Goal: Transaction & Acquisition: Book appointment/travel/reservation

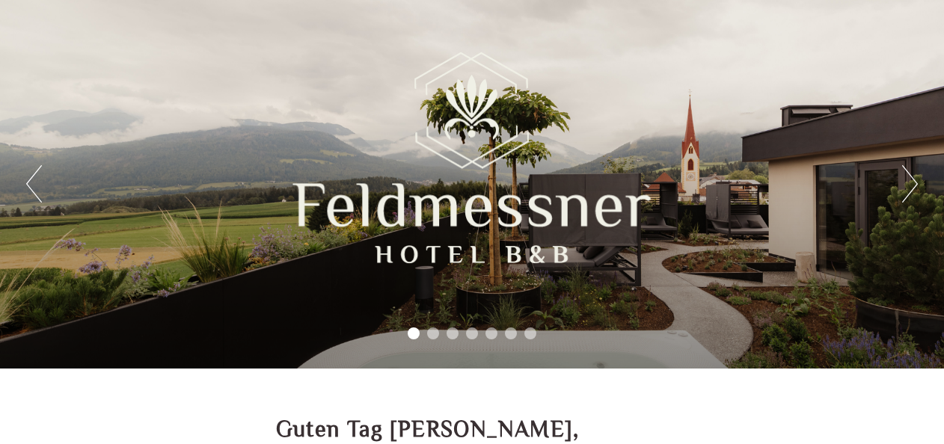
drag, startPoint x: 892, startPoint y: 185, endPoint x: 911, endPoint y: 182, distance: 19.6
click at [894, 185] on div "Previous Next 1 2 3 4 5 6 7" at bounding box center [472, 184] width 944 height 369
click at [911, 182] on button "Next" at bounding box center [910, 183] width 16 height 37
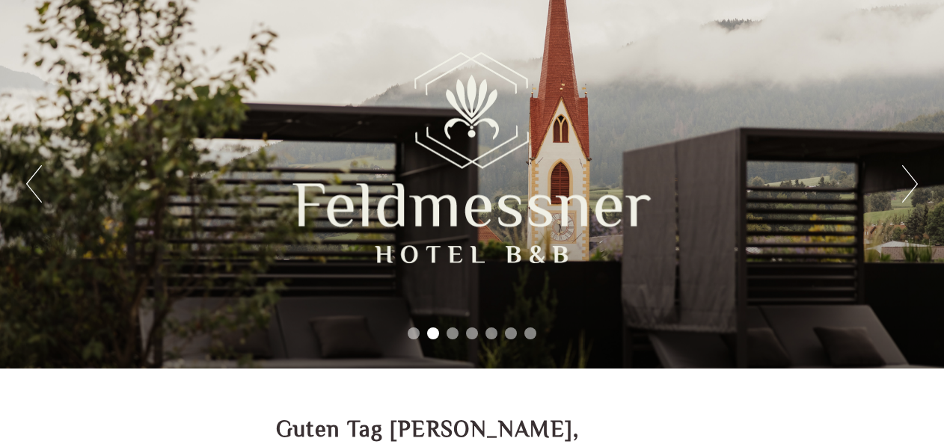
click at [911, 182] on button "Next" at bounding box center [910, 183] width 16 height 37
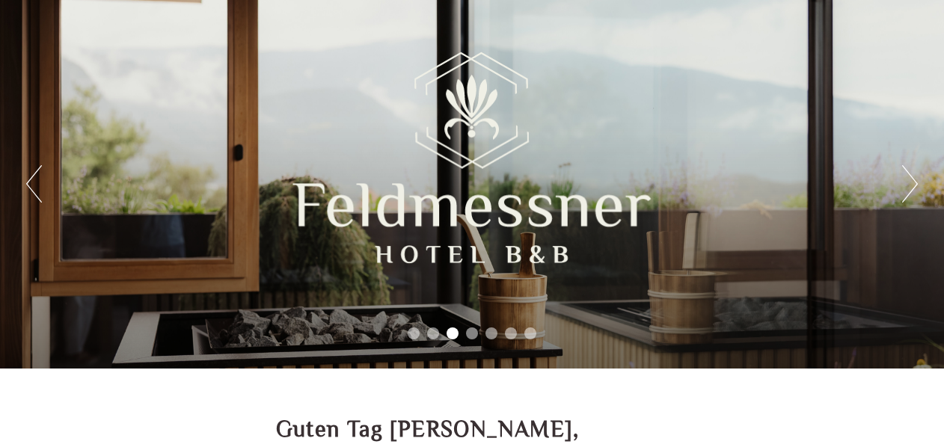
click at [911, 182] on button "Next" at bounding box center [910, 183] width 16 height 37
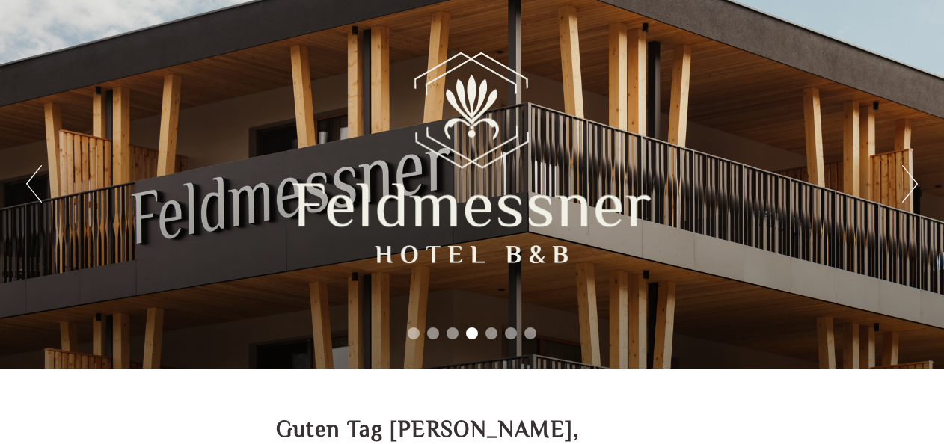
click at [911, 182] on button "Next" at bounding box center [910, 183] width 16 height 37
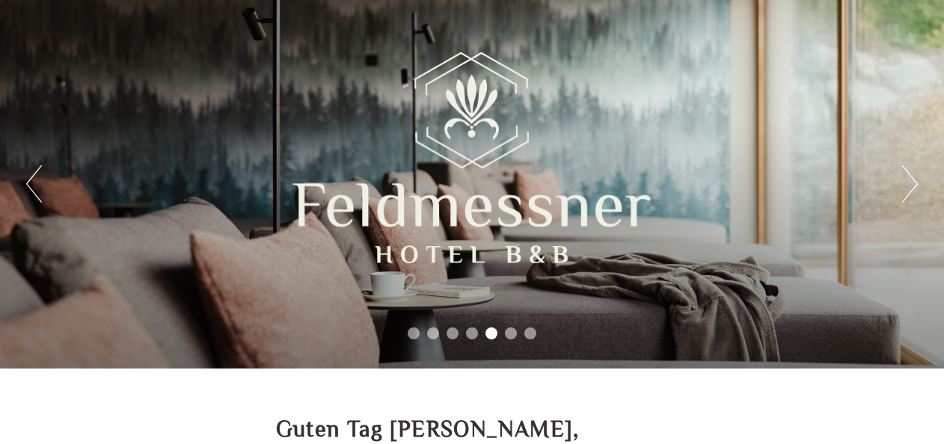
click at [911, 182] on button "Next" at bounding box center [910, 183] width 16 height 37
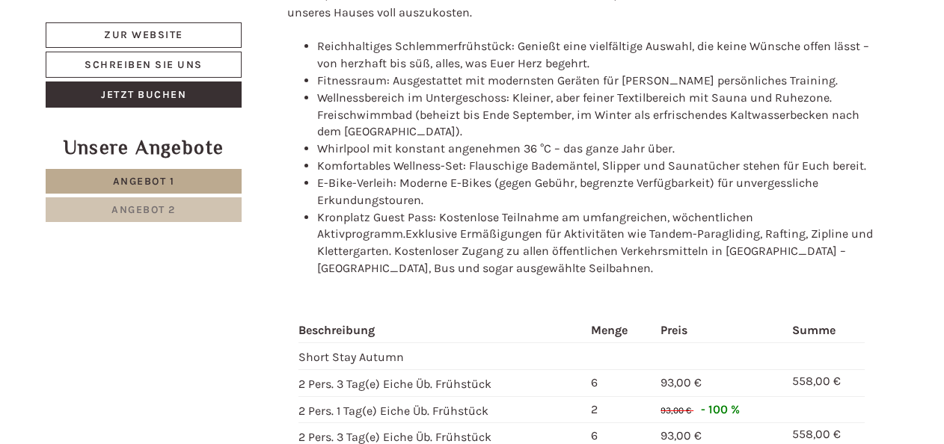
scroll to position [1720, 0]
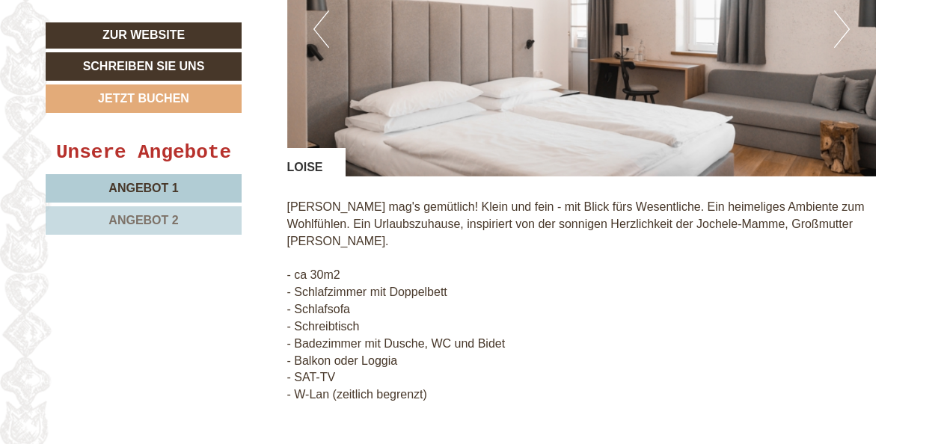
scroll to position [1271, 0]
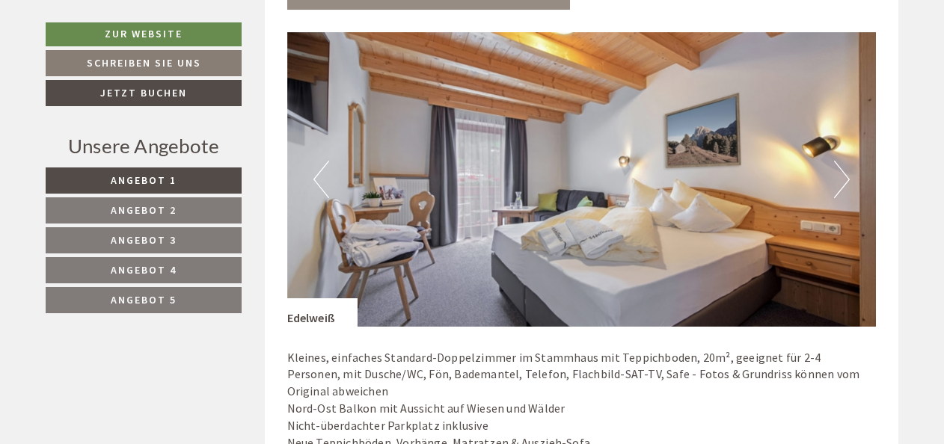
scroll to position [897, 0]
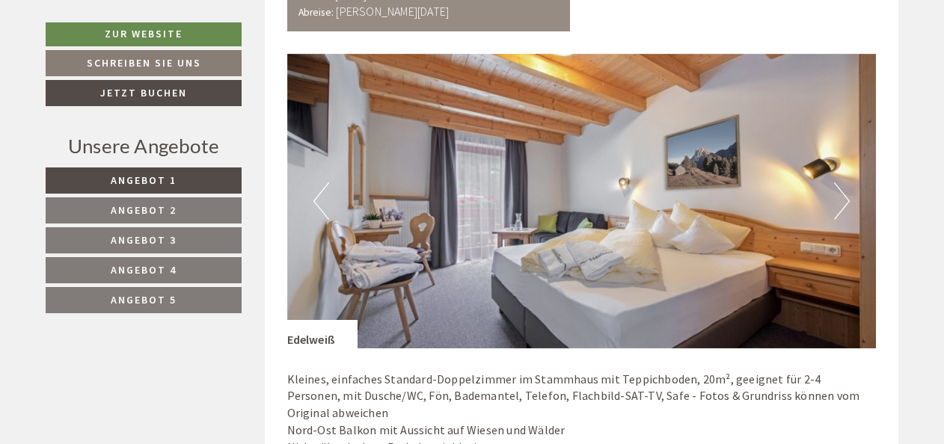
click at [843, 203] on button "Next" at bounding box center [842, 200] width 16 height 37
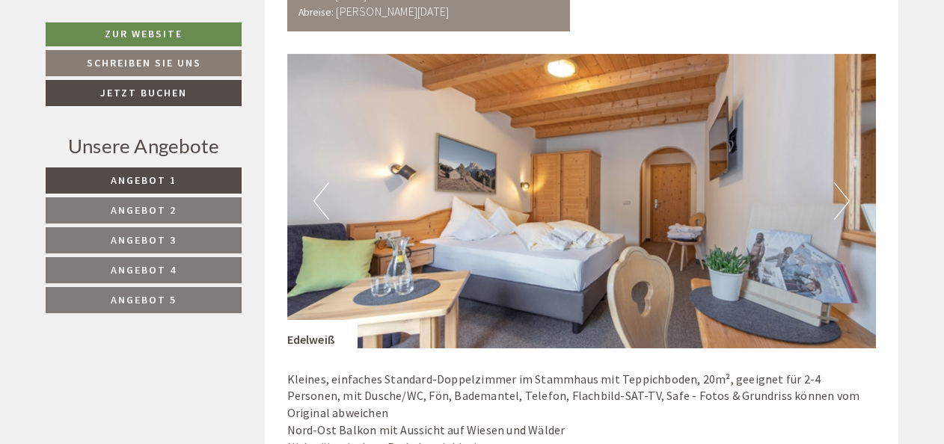
click at [843, 203] on button "Next" at bounding box center [842, 200] width 16 height 37
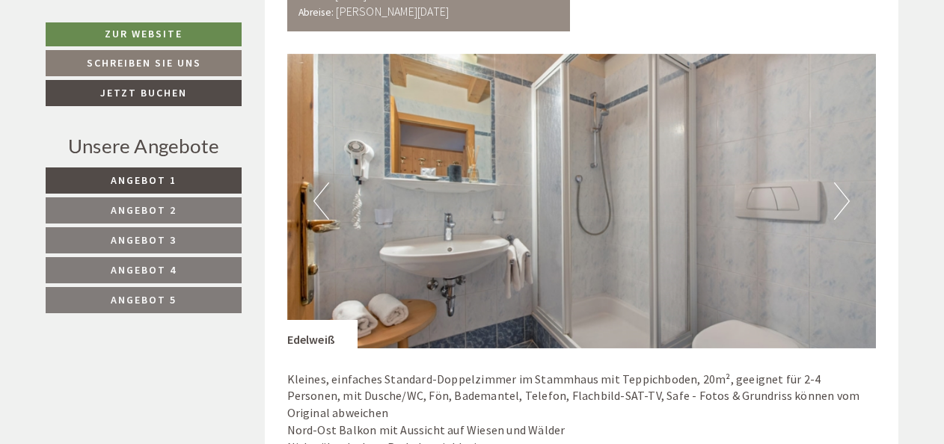
click at [843, 203] on button "Next" at bounding box center [842, 200] width 16 height 37
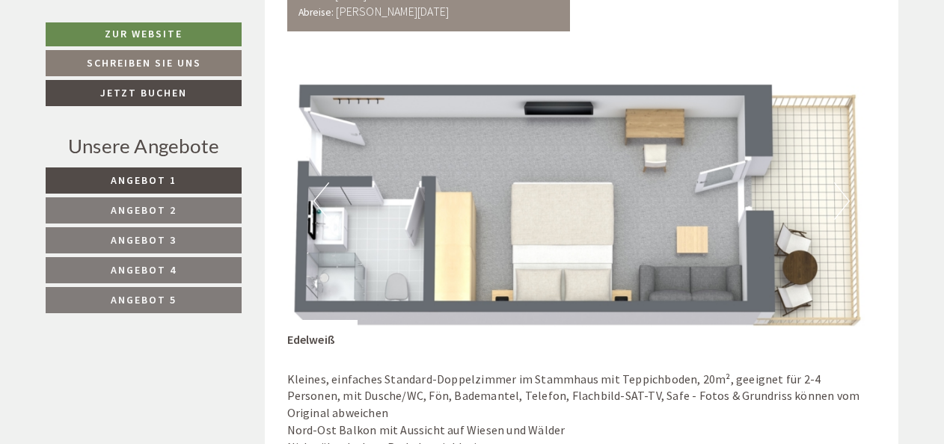
click at [843, 203] on button "Next" at bounding box center [842, 200] width 16 height 37
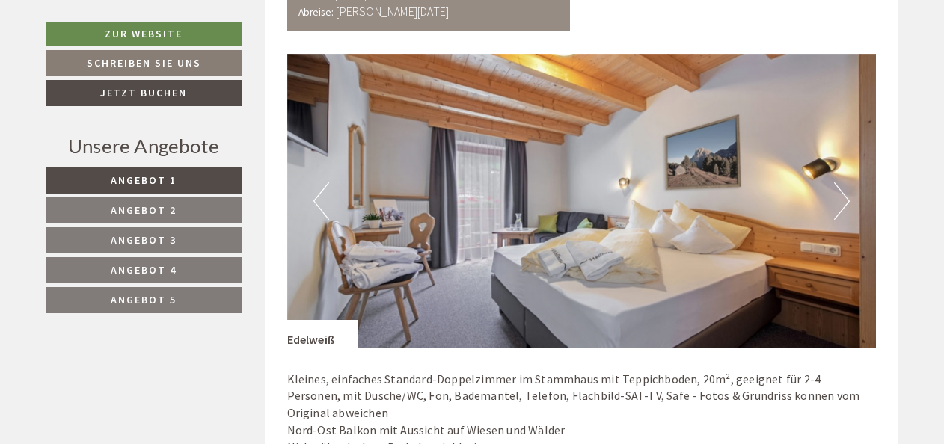
click at [843, 203] on button "Next" at bounding box center [842, 200] width 16 height 37
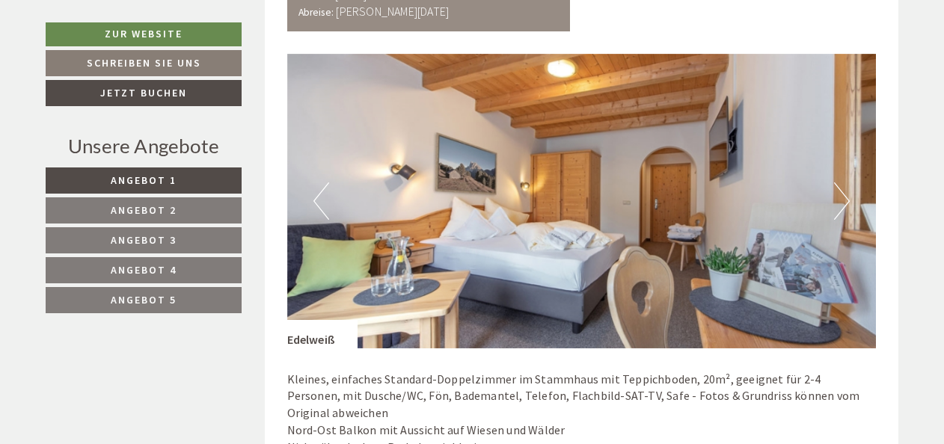
click at [843, 203] on button "Next" at bounding box center [842, 200] width 16 height 37
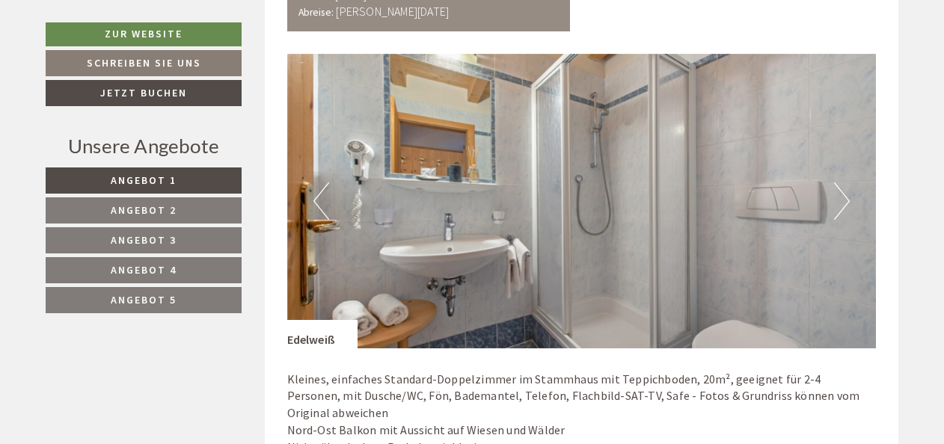
click at [843, 203] on button "Next" at bounding box center [842, 200] width 16 height 37
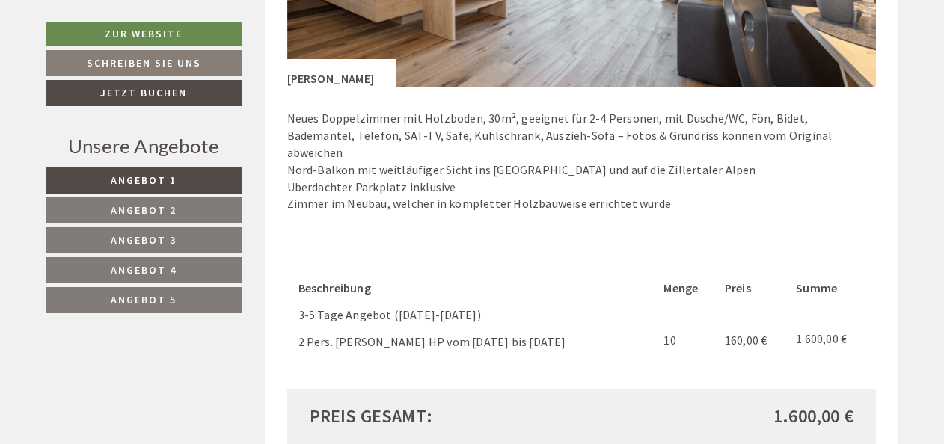
scroll to position [3140, 0]
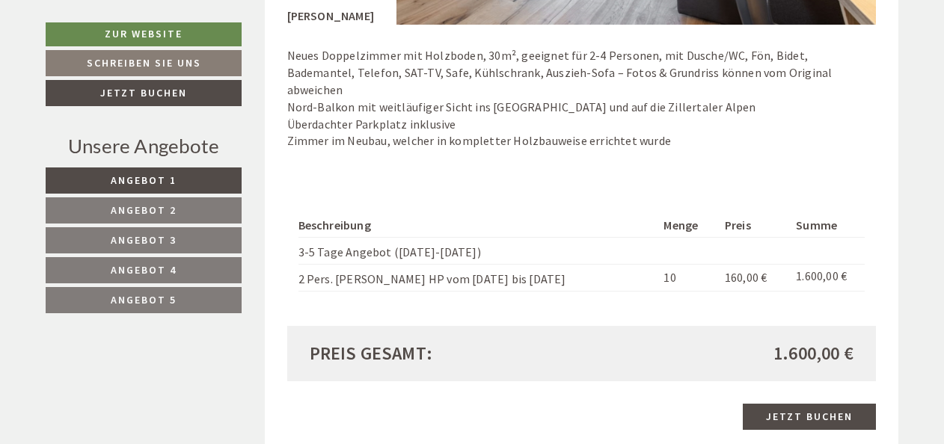
click at [139, 300] on span "Angebot 5" at bounding box center [144, 299] width 66 height 13
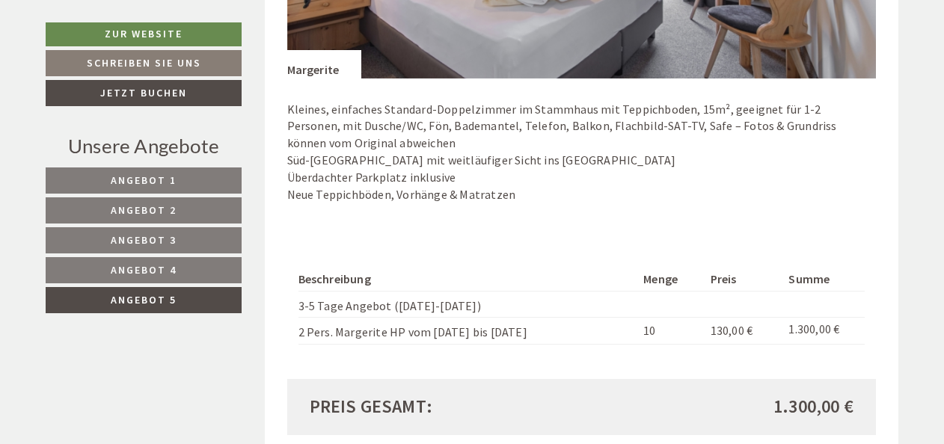
scroll to position [1018, 0]
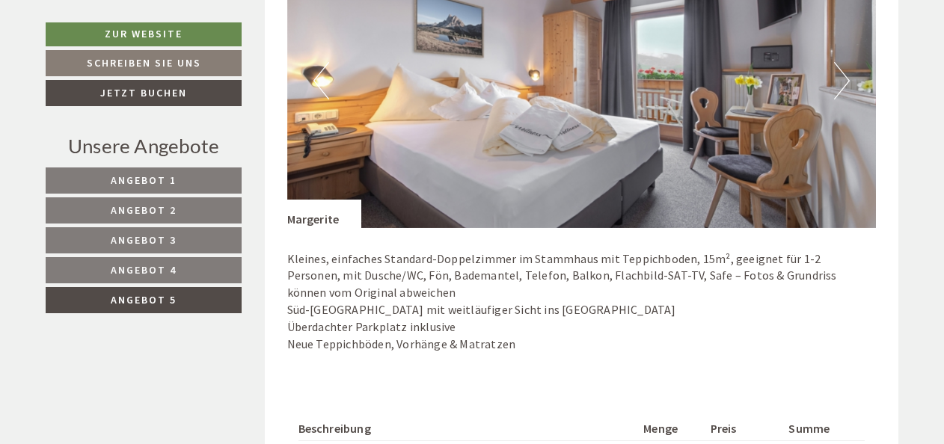
click at [157, 263] on span "Angebot 4" at bounding box center [144, 269] width 66 height 13
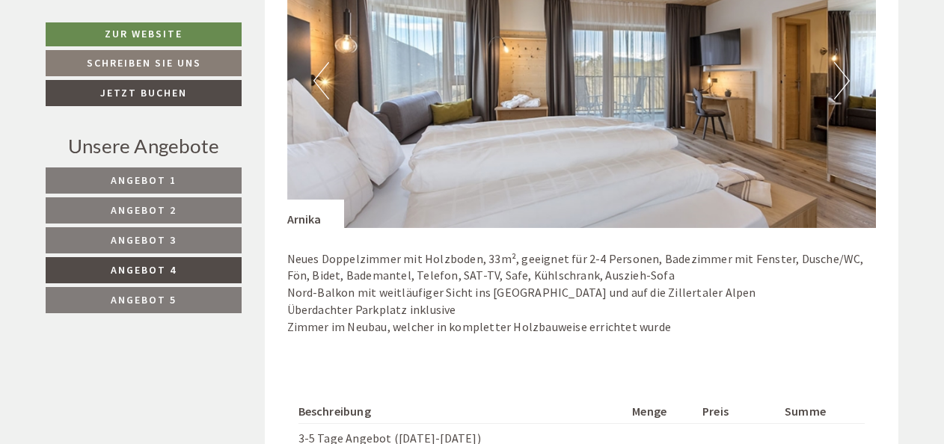
scroll to position [1317, 0]
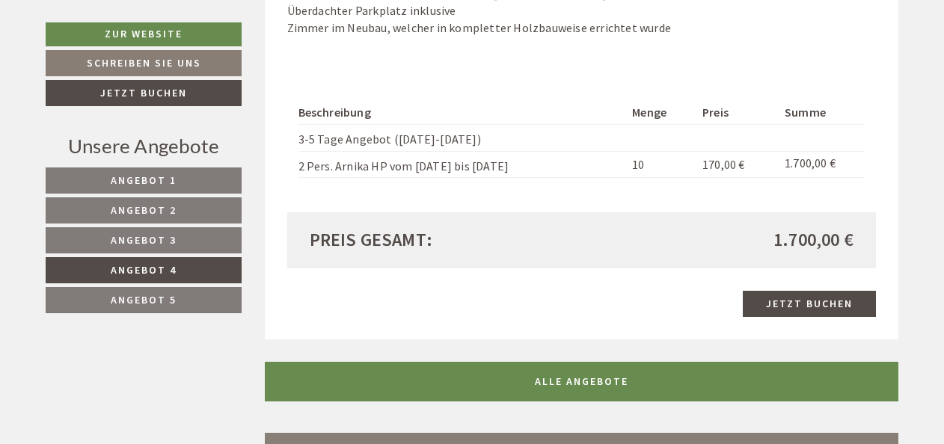
click at [203, 238] on link "Angebot 3" at bounding box center [144, 240] width 196 height 26
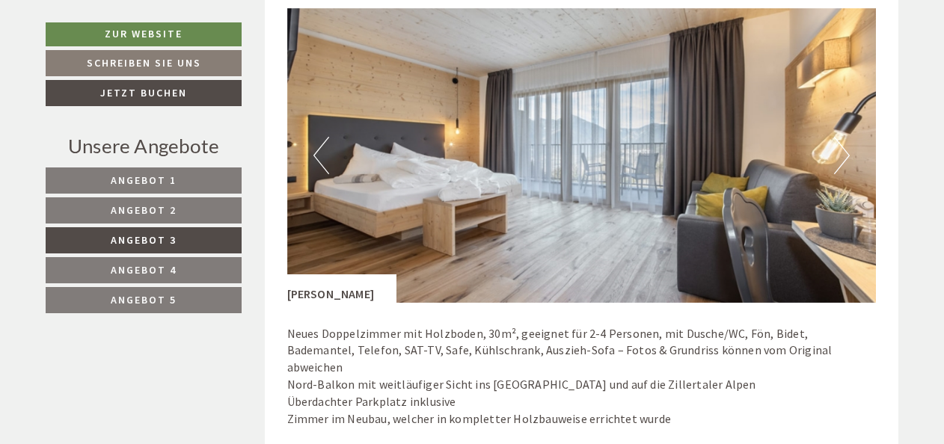
scroll to position [1167, 0]
